Goal: Task Accomplishment & Management: Complete application form

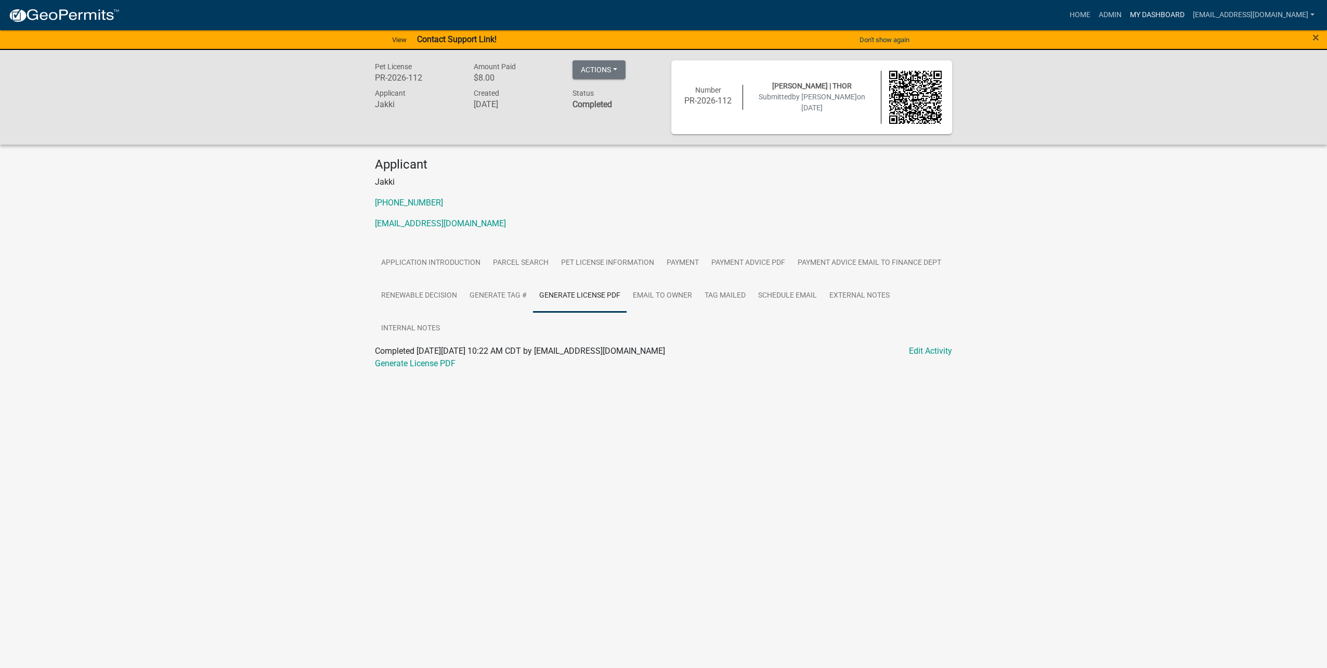
click at [1147, 16] on link "My Dashboard" at bounding box center [1157, 15] width 63 height 20
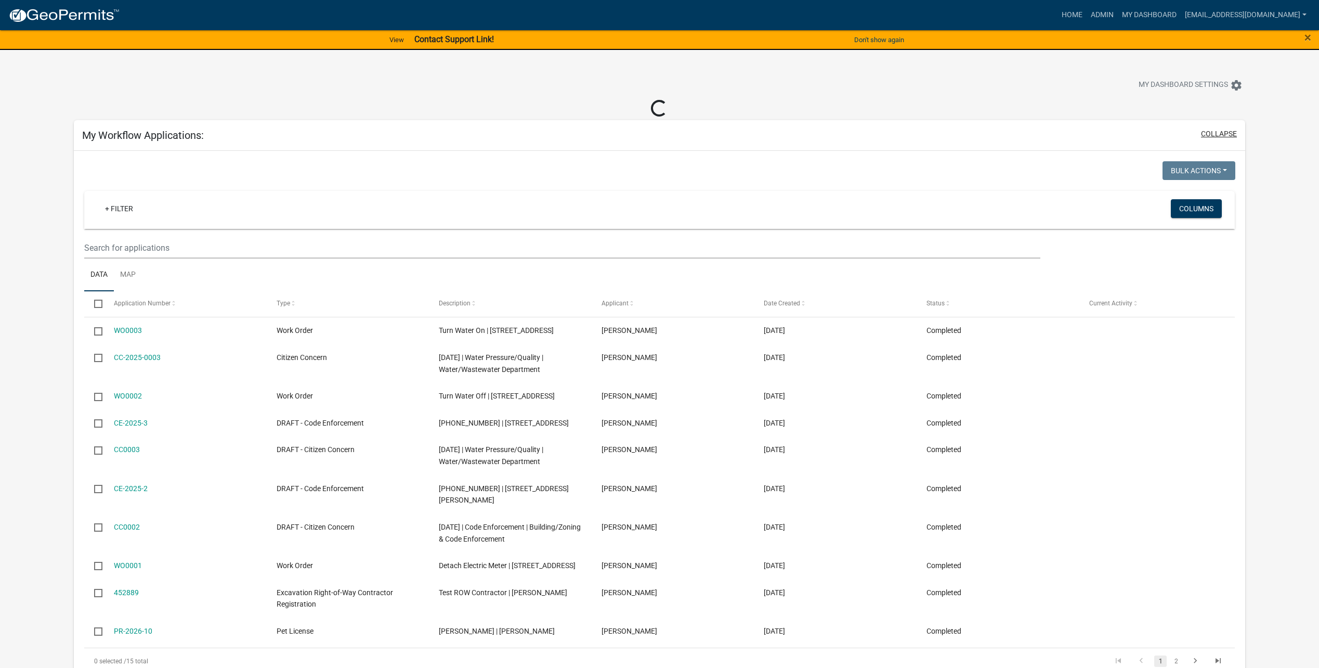
click at [1228, 130] on button "collapse" at bounding box center [1219, 133] width 36 height 11
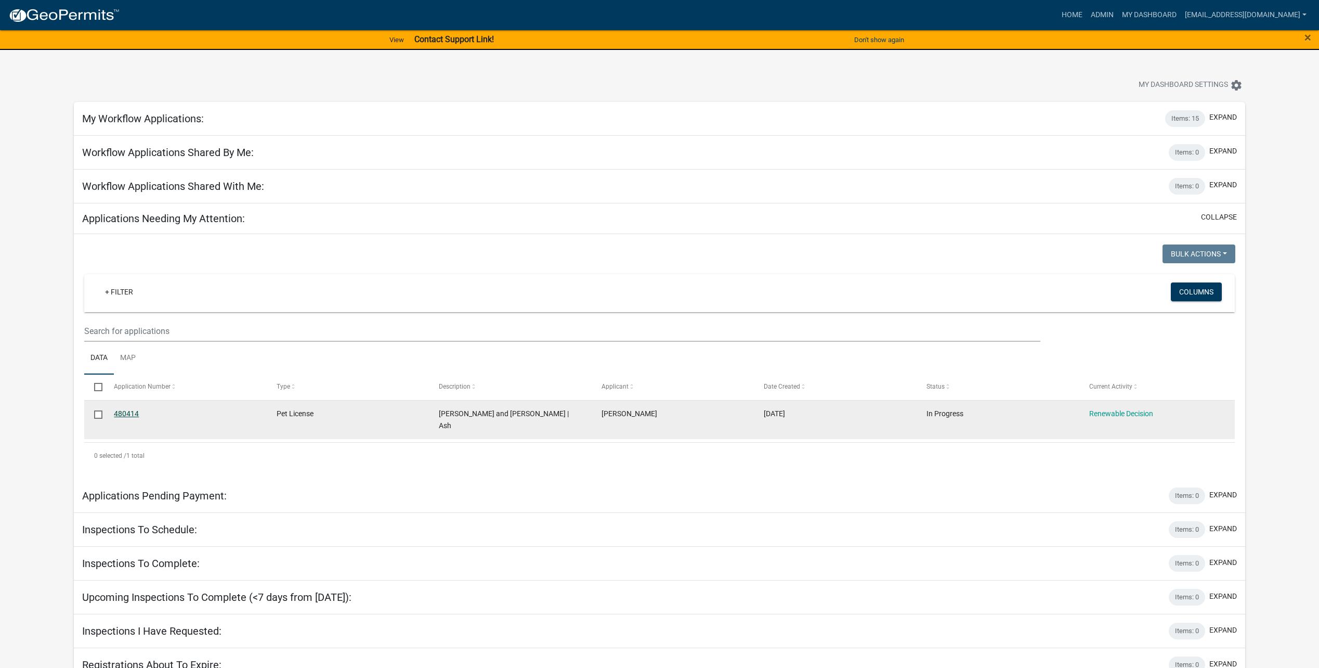
click at [132, 410] on link "480414" at bounding box center [126, 413] width 25 height 8
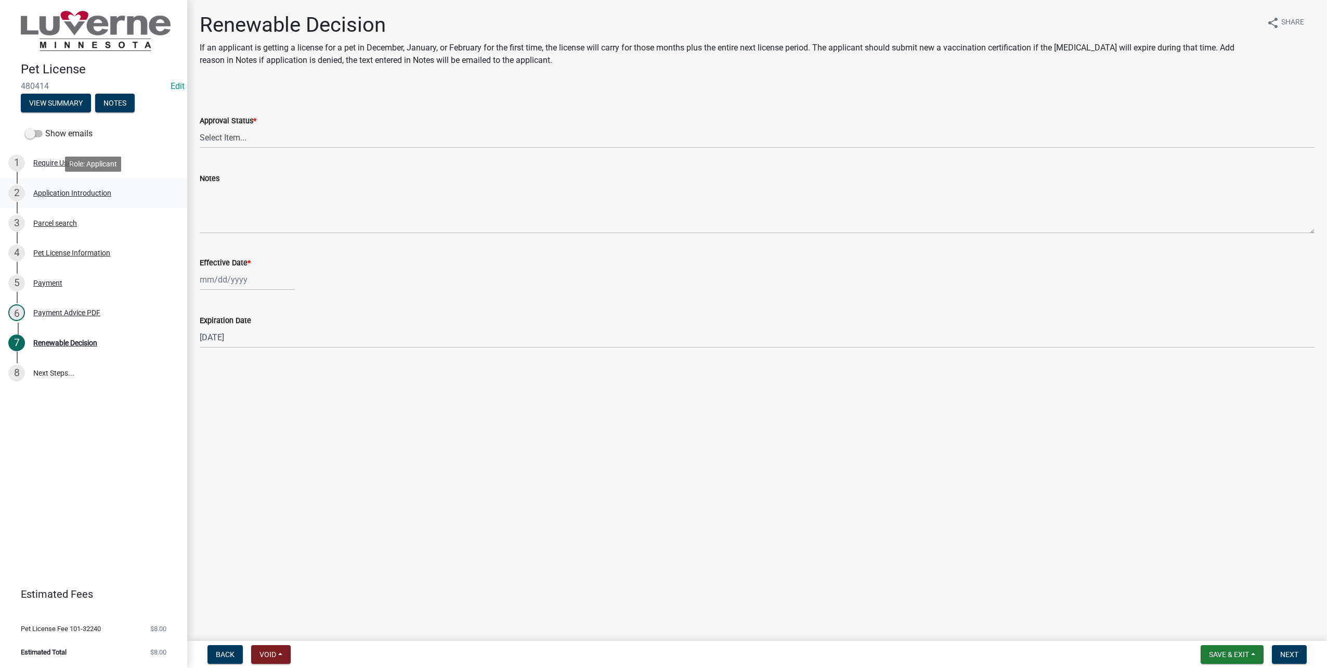
click at [72, 194] on div "Application Introduction" at bounding box center [72, 192] width 78 height 7
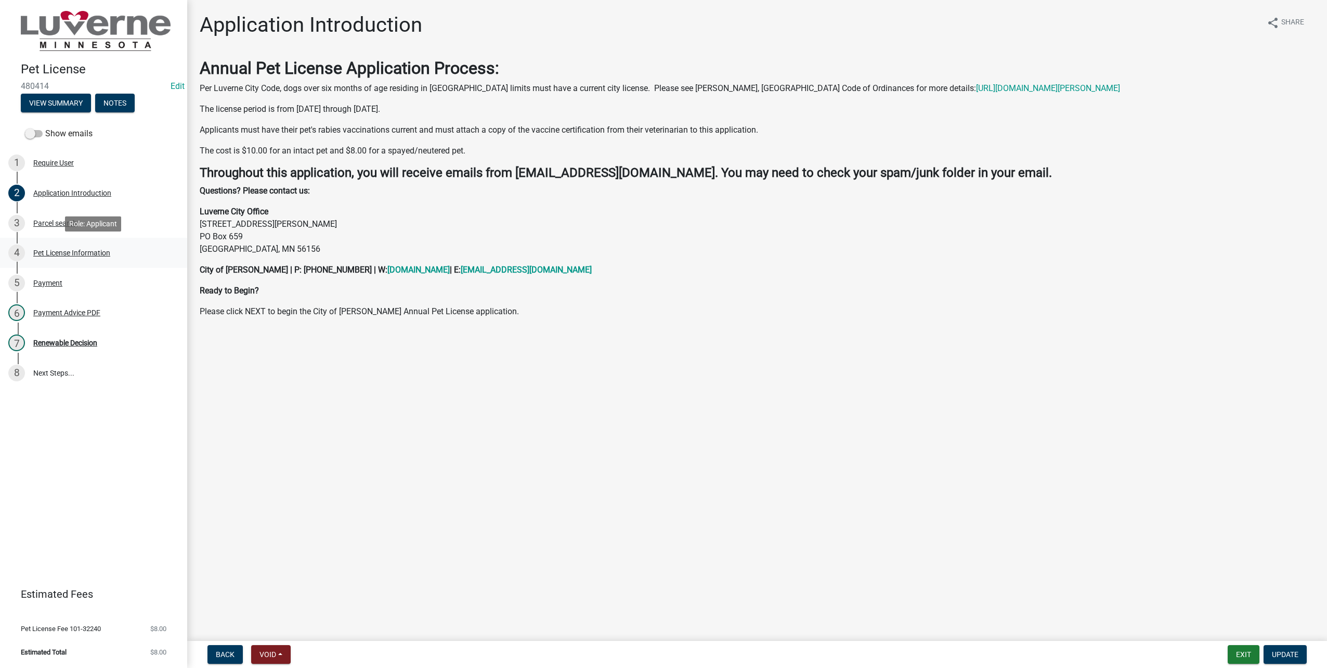
click at [72, 255] on div "Pet License Information" at bounding box center [71, 252] width 77 height 7
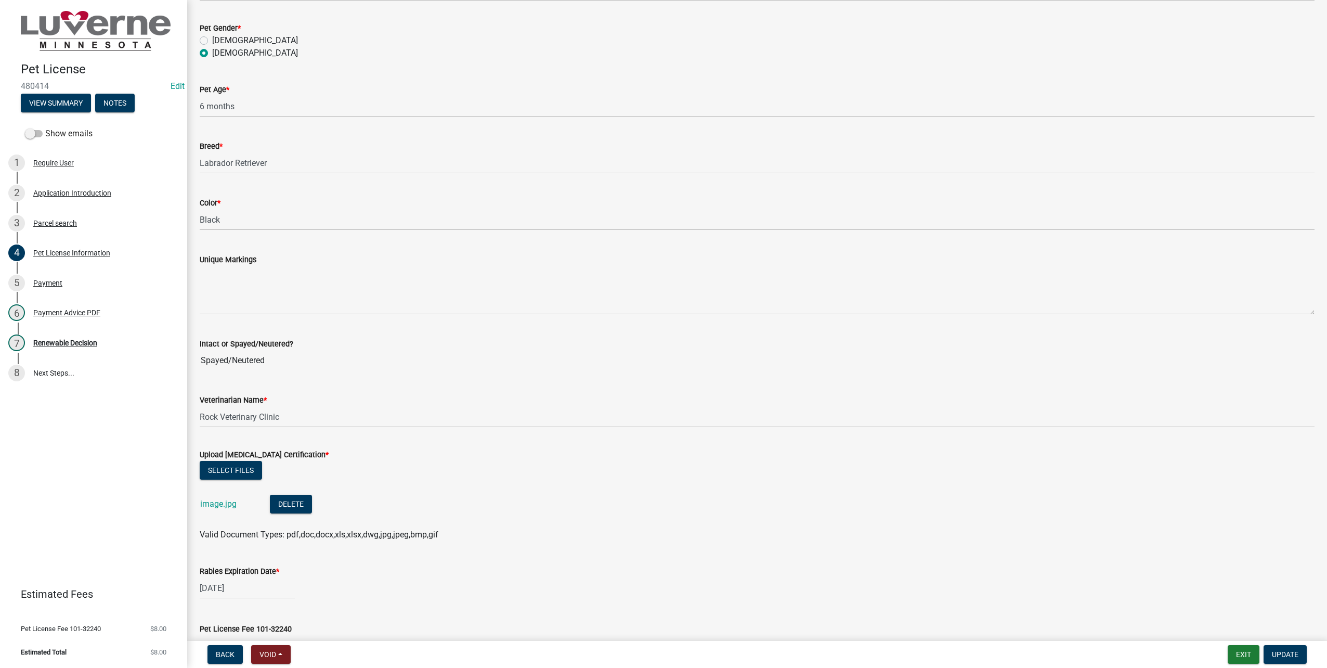
scroll to position [988, 0]
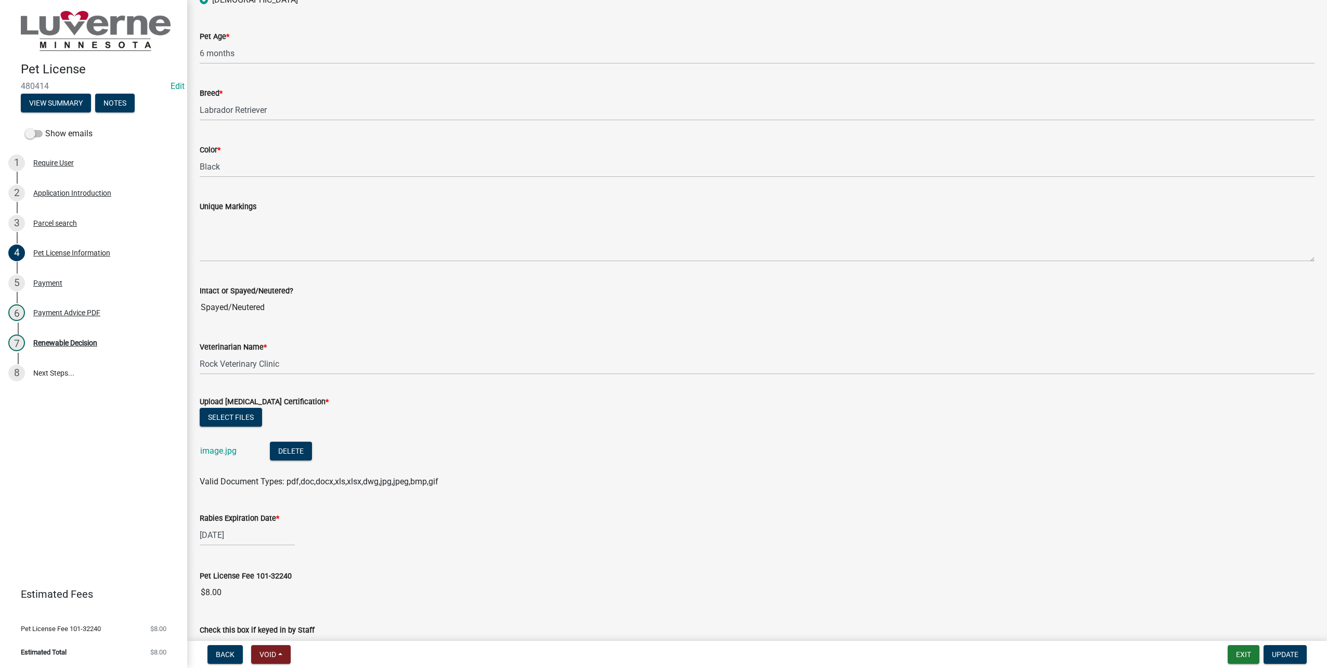
click at [229, 444] on div "image.jpg" at bounding box center [226, 452] width 53 height 21
click at [227, 447] on link "image.jpg" at bounding box center [218, 451] width 36 height 10
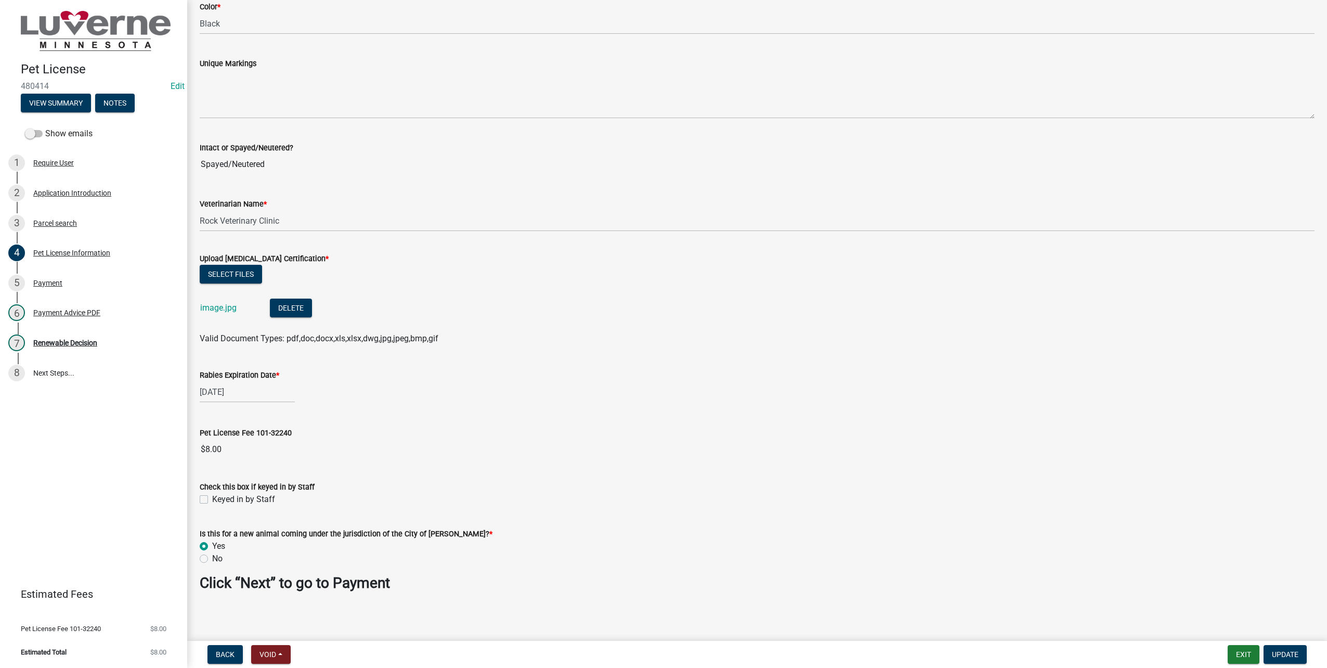
scroll to position [1135, 0]
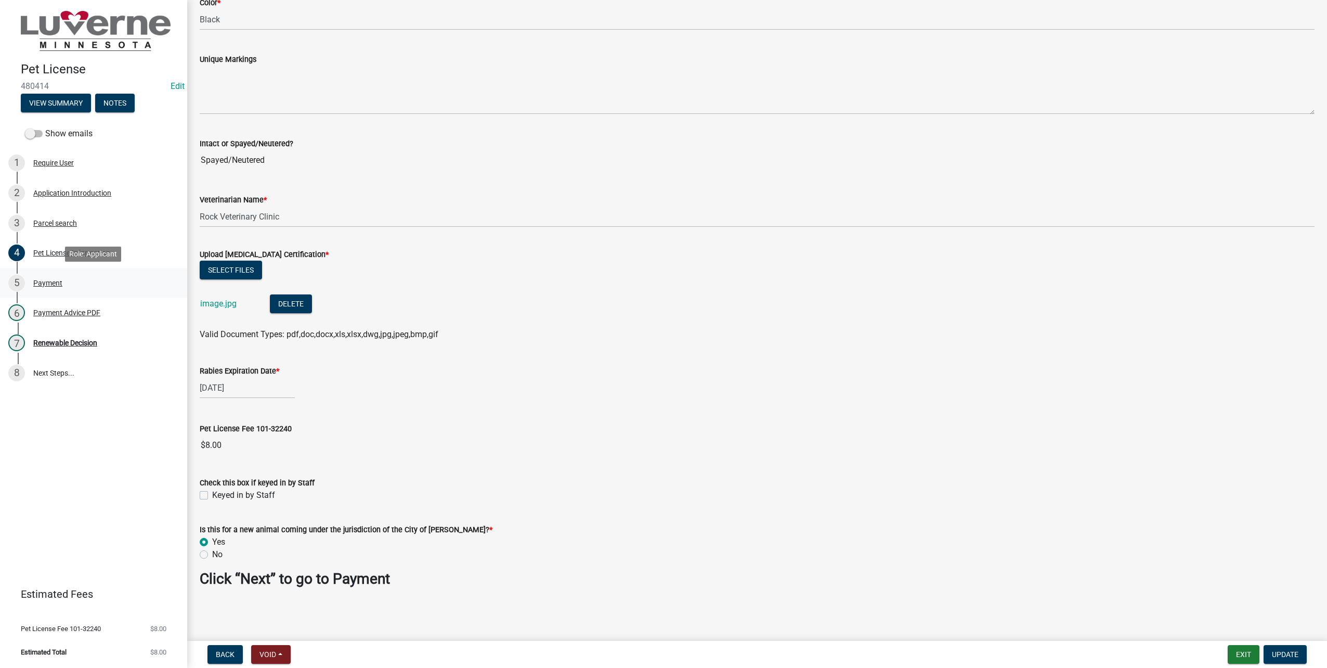
click at [50, 282] on div "Payment" at bounding box center [47, 282] width 29 height 7
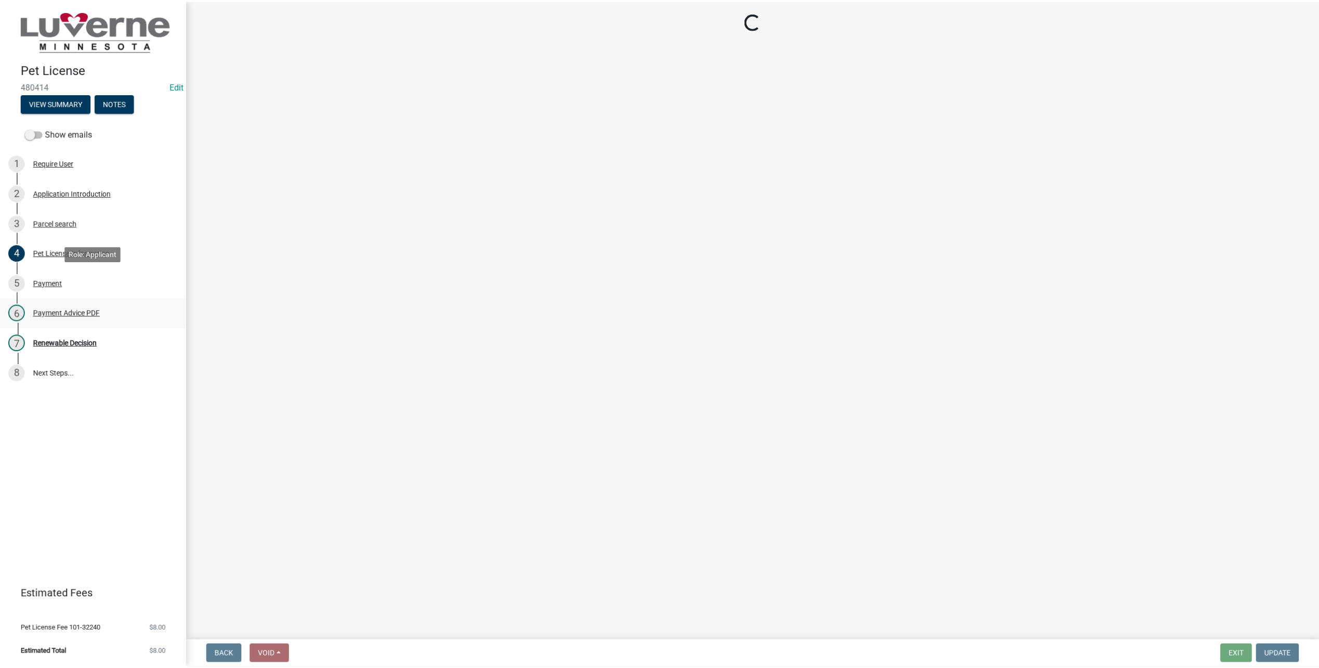
scroll to position [0, 0]
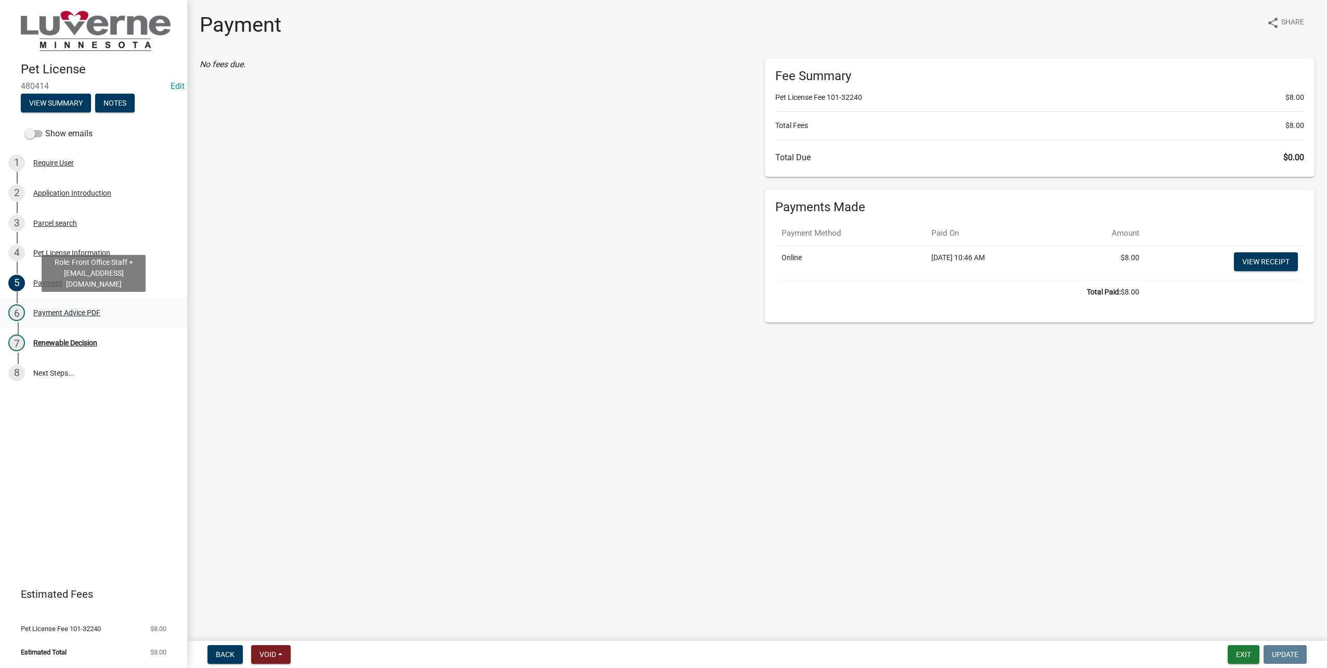
click at [59, 307] on div "6 Payment Advice PDF" at bounding box center [89, 312] width 162 height 17
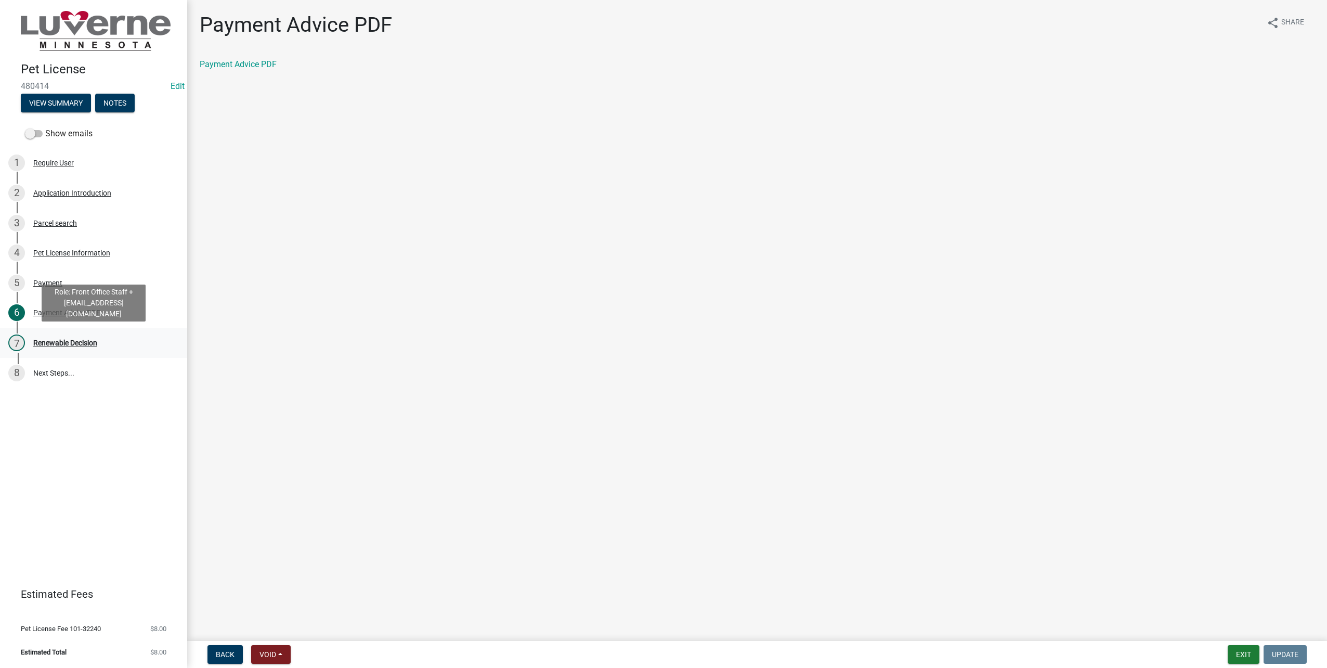
click at [97, 336] on div "7 Renewable Decision" at bounding box center [89, 342] width 162 height 17
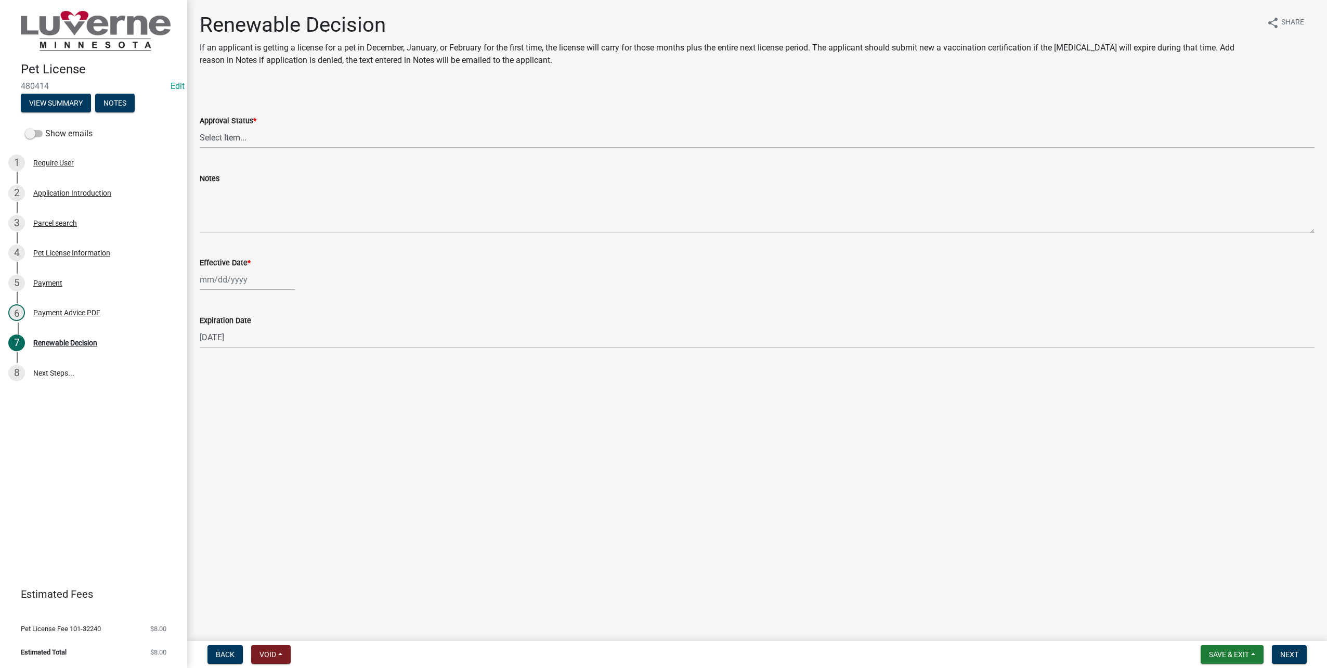
click at [238, 139] on select "Select Item... Approved Denied" at bounding box center [757, 137] width 1115 height 21
click at [200, 127] on select "Select Item... Approved Denied" at bounding box center [757, 137] width 1115 height 21
select select "c0a22252-ebd7-4b2f-9f27-57ddccbeb135"
click at [239, 273] on div at bounding box center [247, 279] width 95 height 21
select select "9"
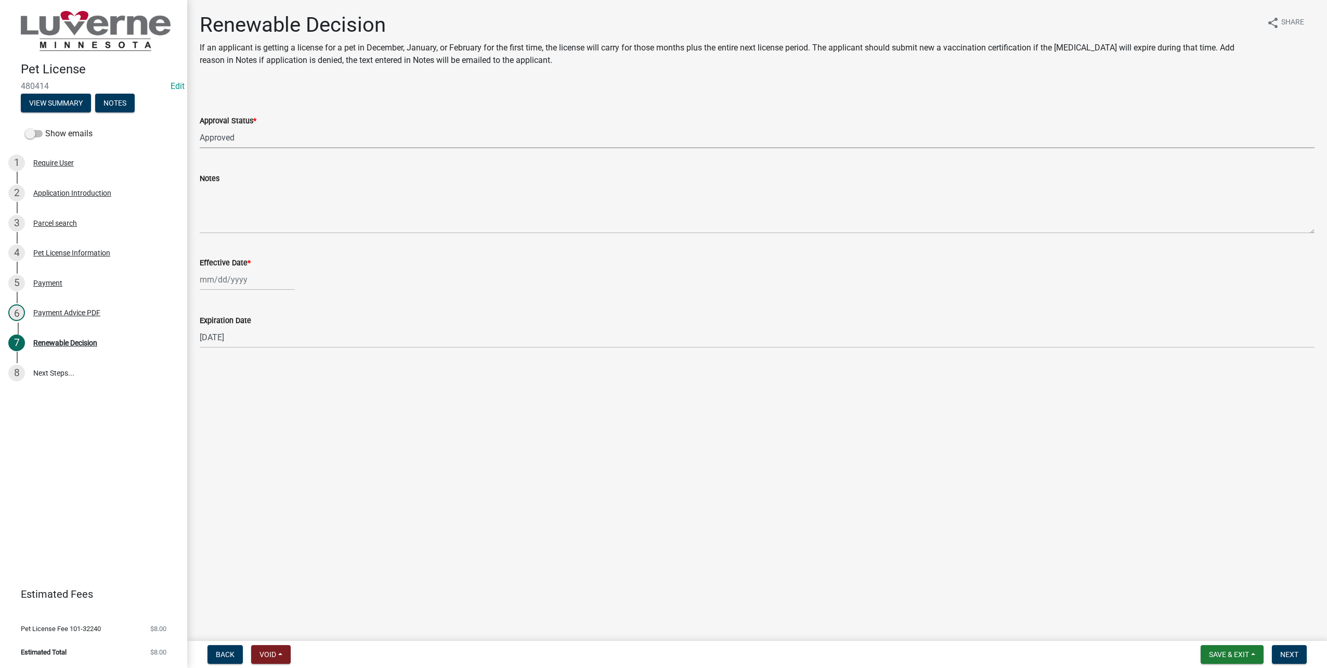
select select "2025"
click at [261, 362] on div "18" at bounding box center [260, 368] width 17 height 17
type input "[DATE]"
click at [1294, 651] on span "Next" at bounding box center [1289, 654] width 18 height 8
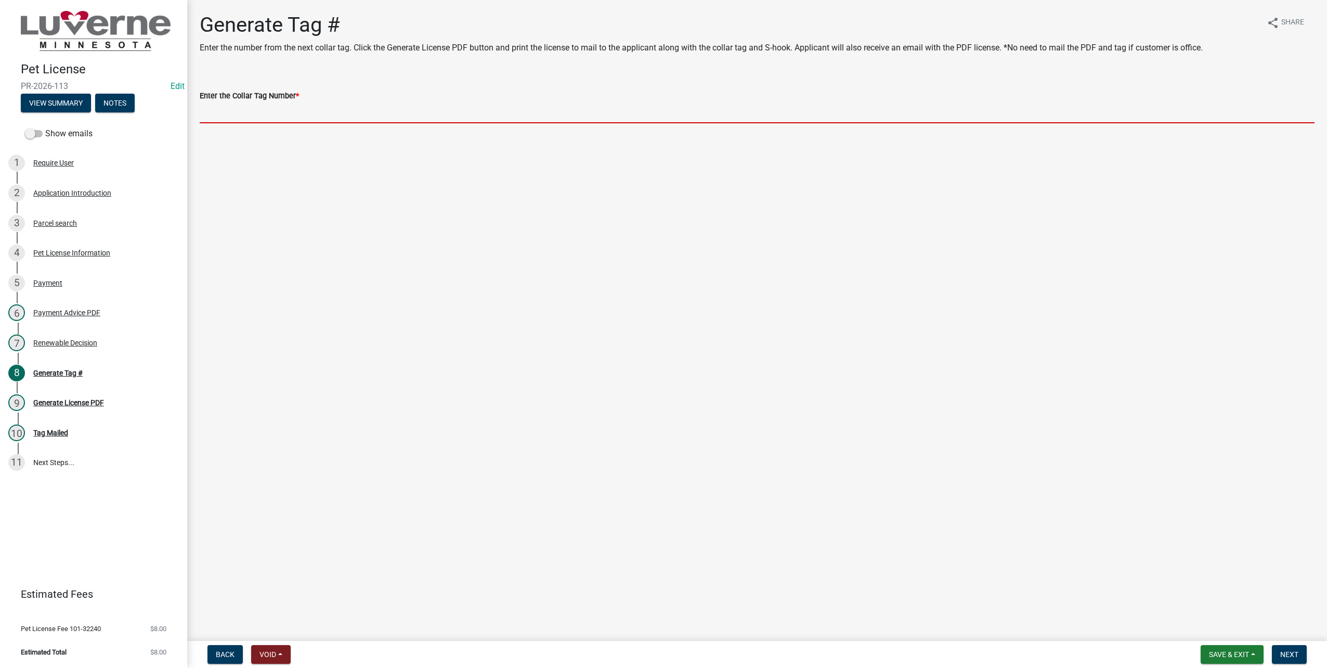
click at [267, 108] on input "Enter the Collar Tag Number *" at bounding box center [757, 112] width 1115 height 21
type input "250113"
click at [1304, 649] on button "Next" at bounding box center [1289, 654] width 35 height 19
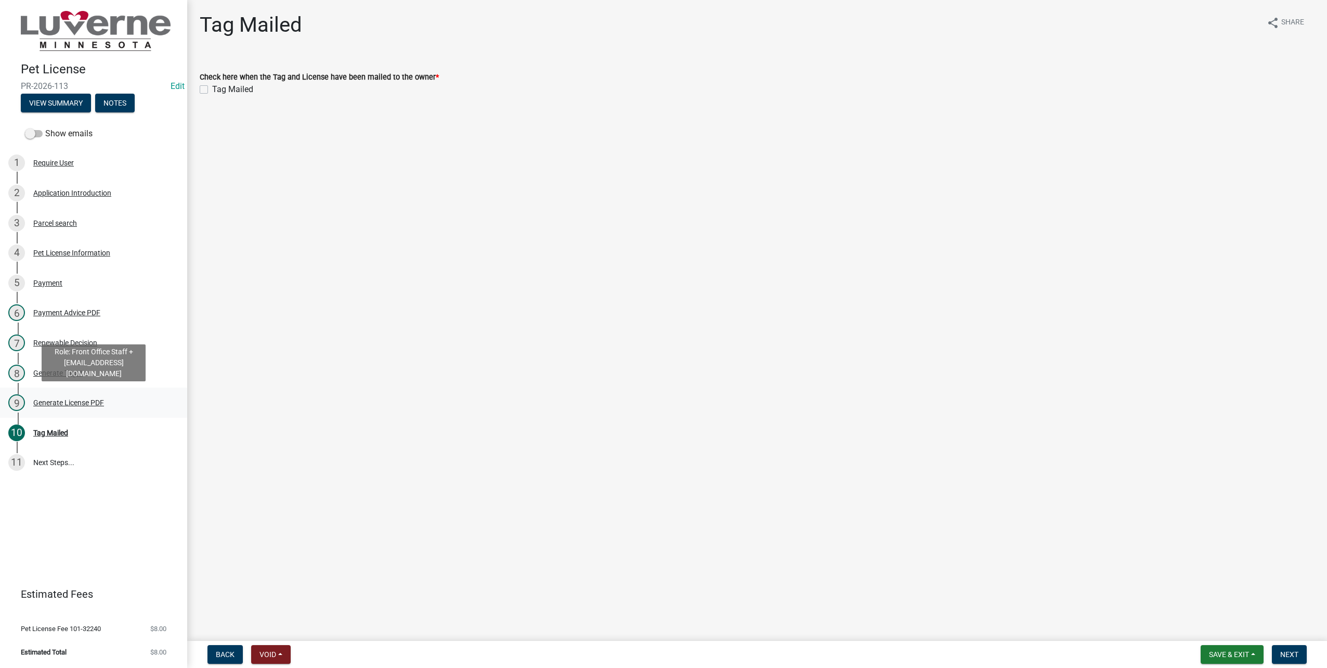
click at [90, 408] on div "9 Generate License PDF" at bounding box center [89, 402] width 162 height 17
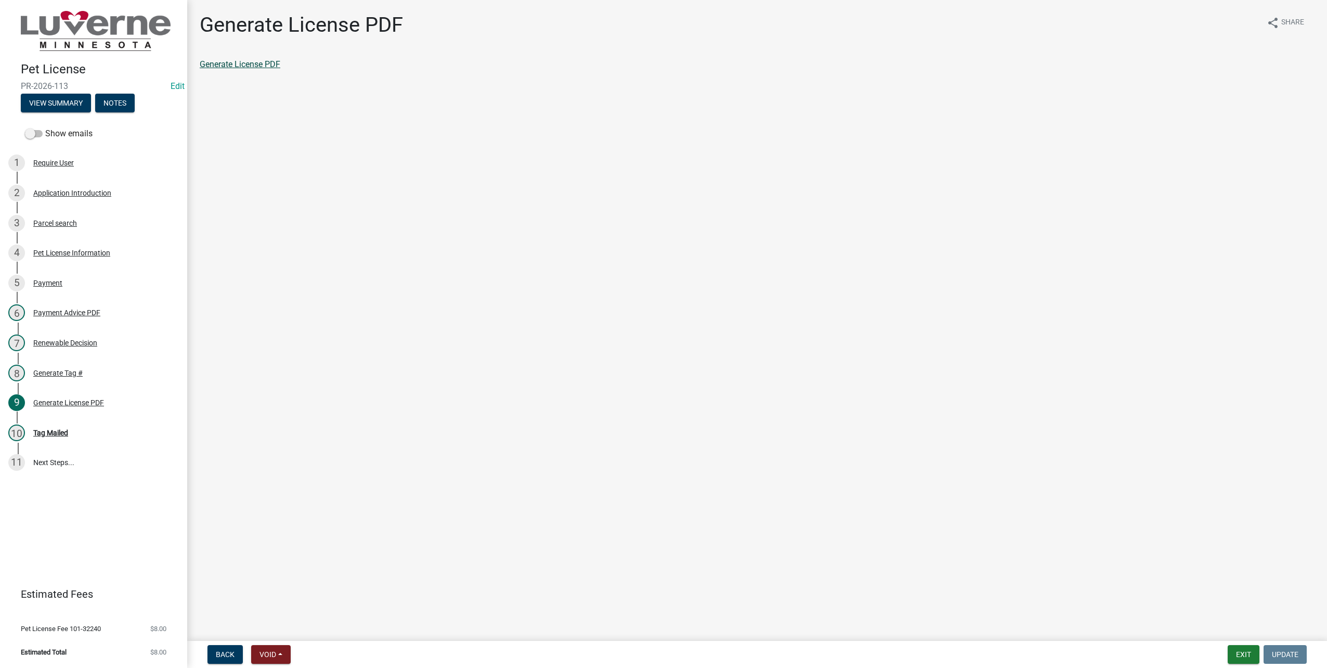
click at [243, 66] on link "Generate License PDF" at bounding box center [240, 64] width 81 height 10
click at [60, 433] on div "Tag Mailed" at bounding box center [50, 432] width 35 height 7
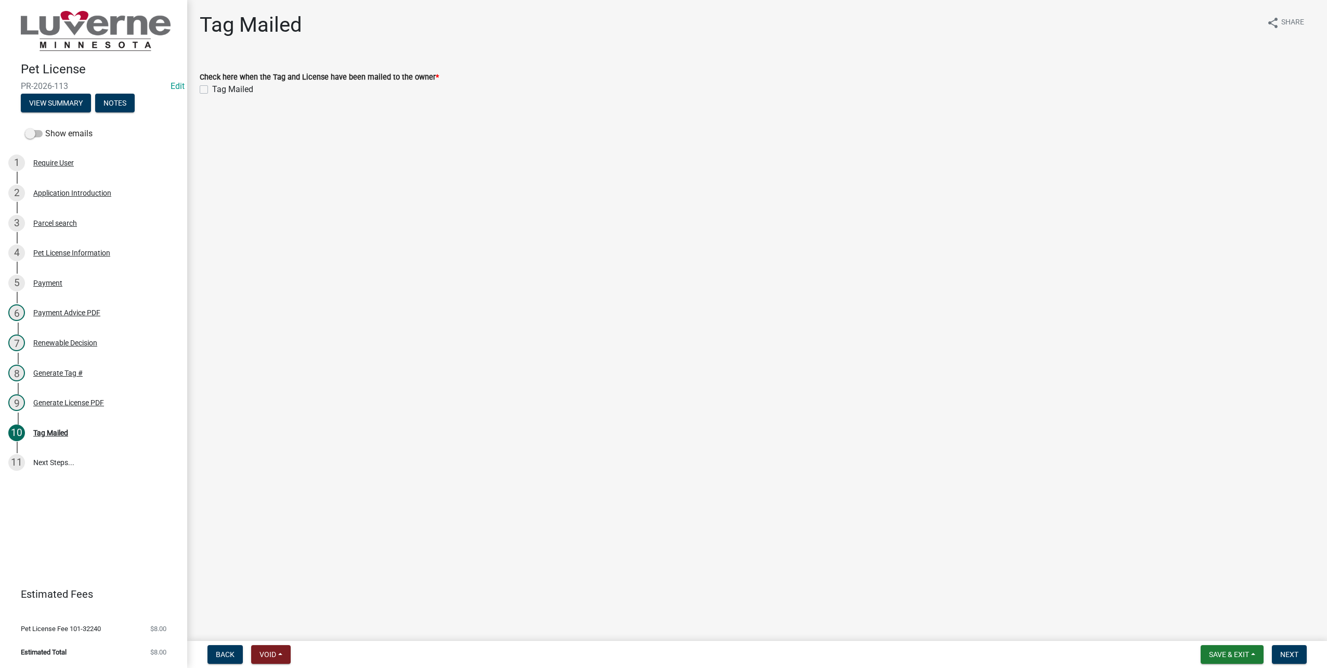
click at [209, 86] on div "Tag Mailed" at bounding box center [757, 89] width 1115 height 12
click at [212, 89] on label "Tag Mailed" at bounding box center [232, 89] width 41 height 12
click at [212, 89] on input "Tag Mailed" at bounding box center [215, 86] width 7 height 7
checkbox input "true"
click at [1293, 661] on button "Next" at bounding box center [1289, 654] width 35 height 19
